Goal: Find specific page/section

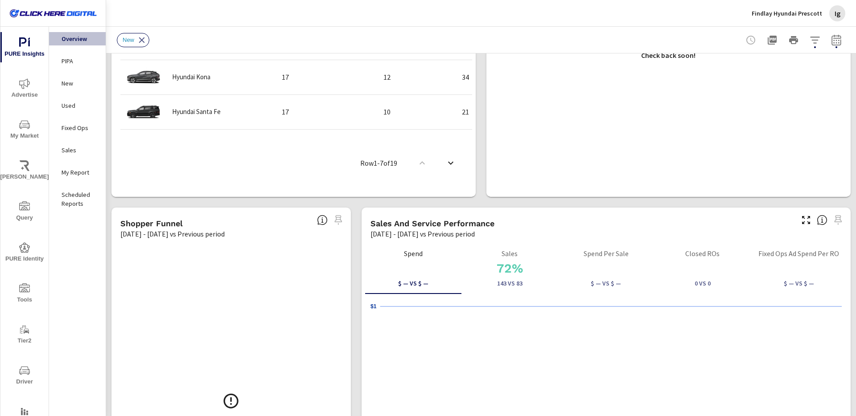
scroll to position [1017, 0]
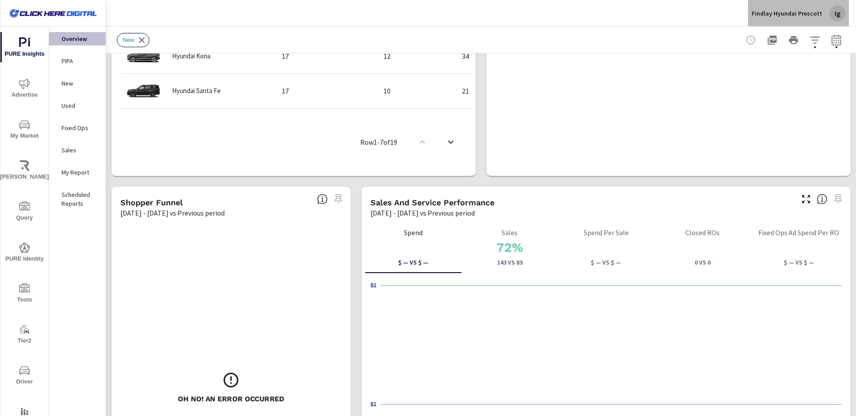
click at [833, 16] on div "Ig" at bounding box center [837, 13] width 16 height 16
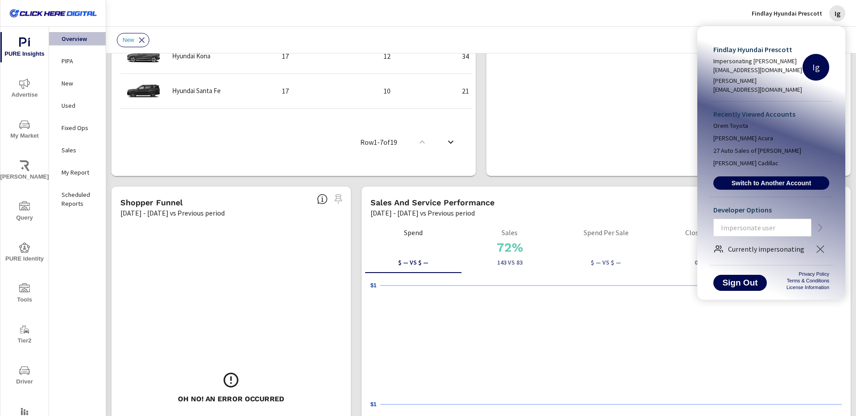
click at [701, 17] on div at bounding box center [428, 208] width 856 height 416
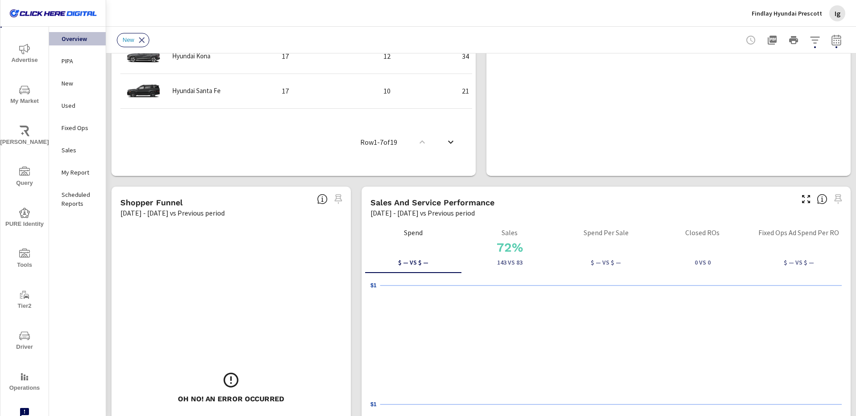
scroll to position [0, 0]
click at [28, 292] on icon "nav menu" at bounding box center [24, 288] width 11 height 9
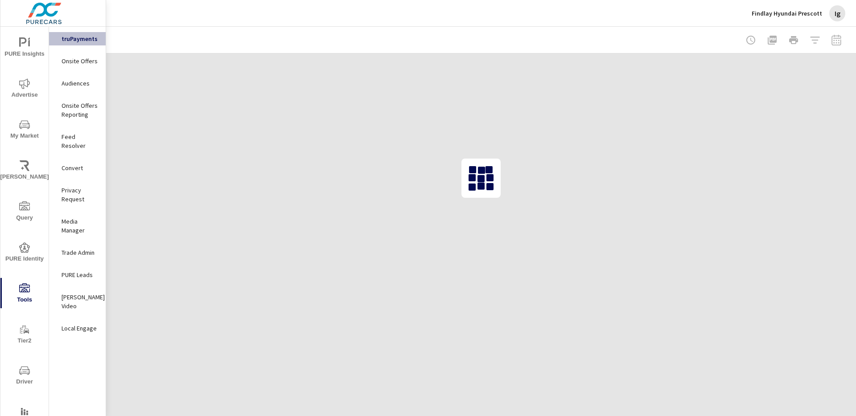
click at [833, 14] on div "Ig" at bounding box center [837, 13] width 16 height 16
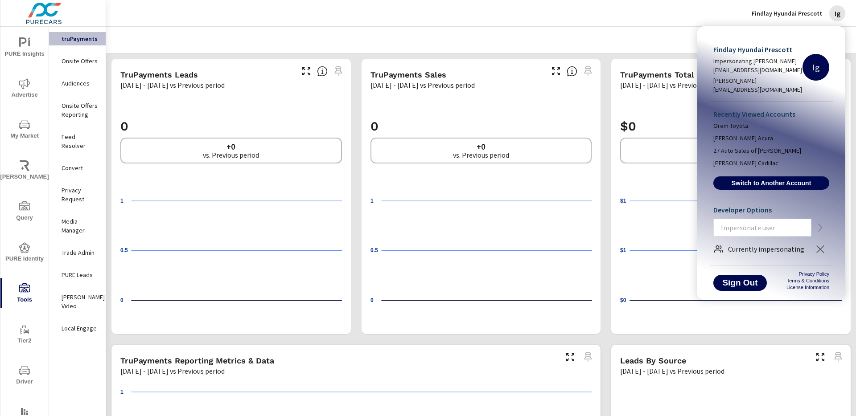
click at [595, 29] on div at bounding box center [428, 208] width 856 height 416
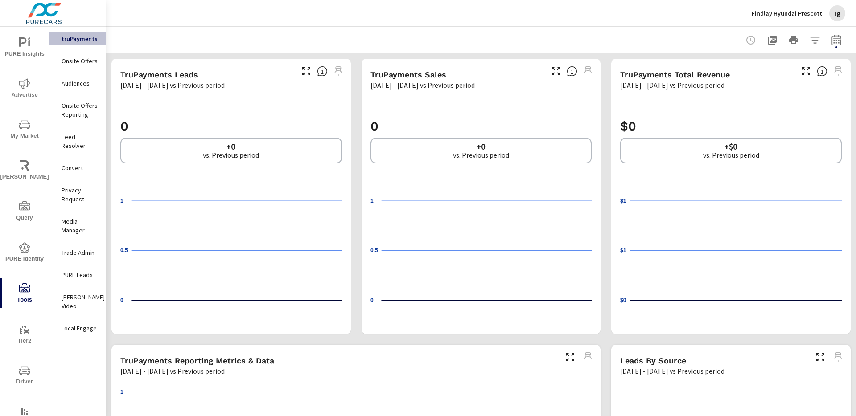
click at [595, 29] on div "Findlay Hyundai Prescott Impersonating [PERSON_NAME][EMAIL_ADDRESS][DOMAIN_NAME…" at bounding box center [428, 208] width 856 height 416
